Goal: Task Accomplishment & Management: Manage account settings

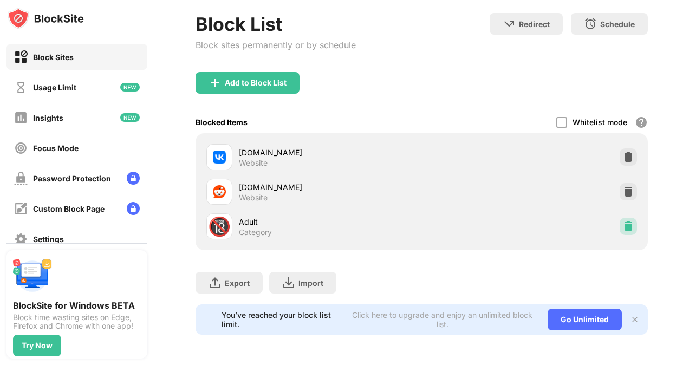
click at [623, 222] on img at bounding box center [628, 226] width 11 height 11
